Goal: Task Accomplishment & Management: Manage account settings

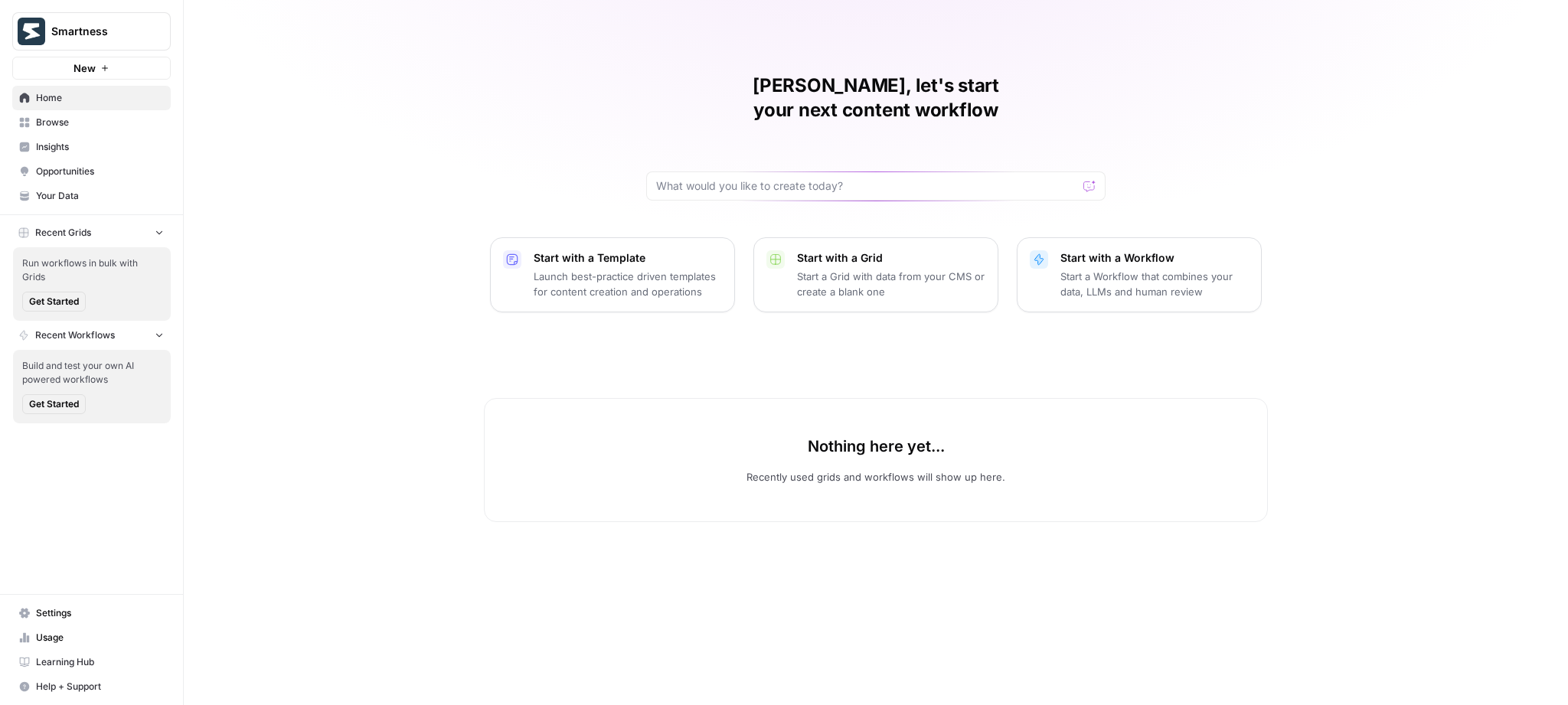
click at [130, 27] on span "Smartness" at bounding box center [97, 31] width 92 height 16
click at [80, 147] on span "Smartness" at bounding box center [147, 140] width 202 height 16
click at [136, 37] on span "Smartness" at bounding box center [97, 31] width 92 height 16
click at [77, 189] on span "Log Out" at bounding box center [144, 197] width 210 height 16
